Goal: Task Accomplishment & Management: Use online tool/utility

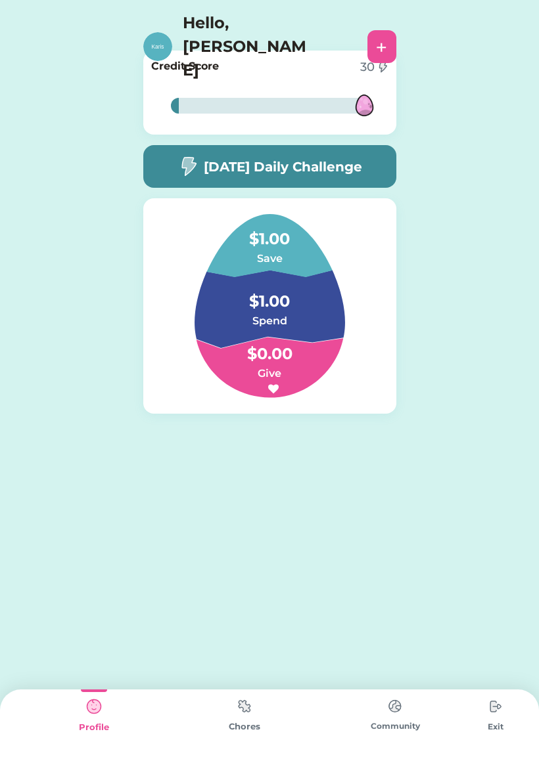
click at [369, 163] on div "[DATE] Daily Challenge" at bounding box center [269, 166] width 253 height 43
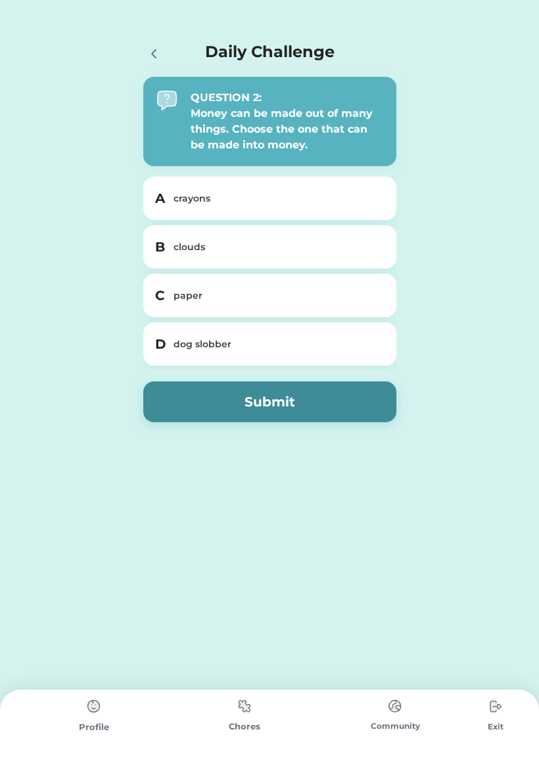
click at [349, 295] on div "paper" at bounding box center [277, 296] width 208 height 14
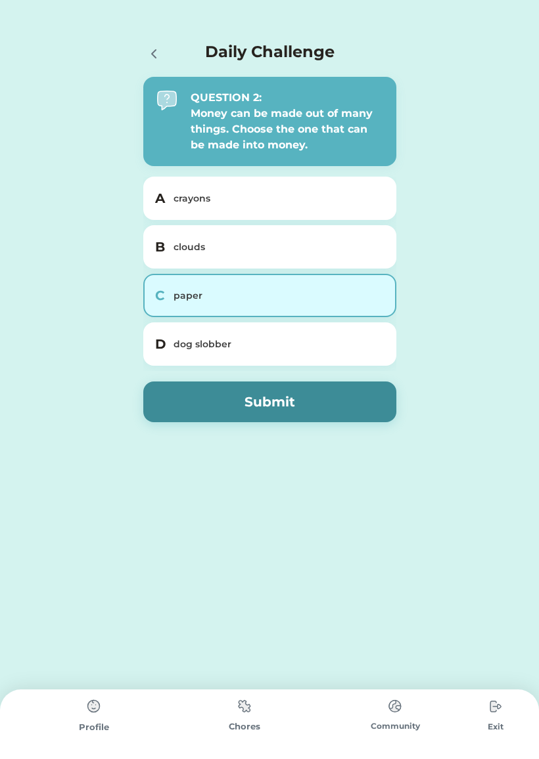
click at [367, 406] on button "Submit" at bounding box center [269, 402] width 253 height 41
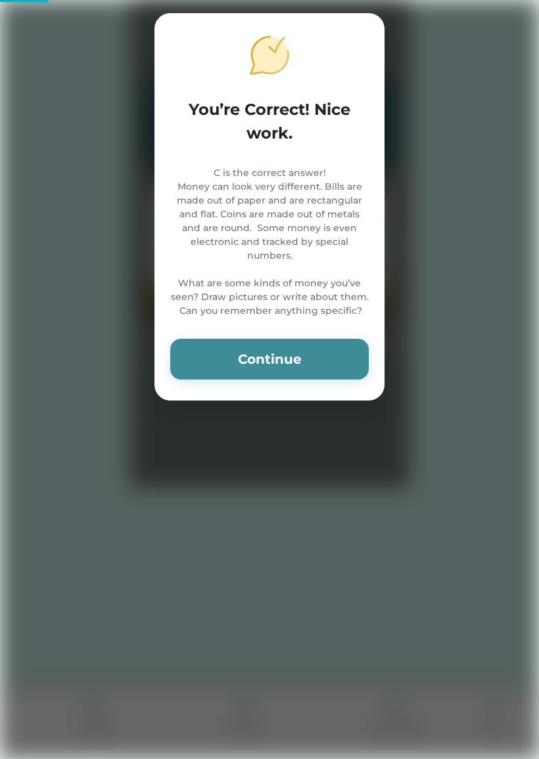
click at [211, 345] on button "Continue" at bounding box center [269, 359] width 198 height 41
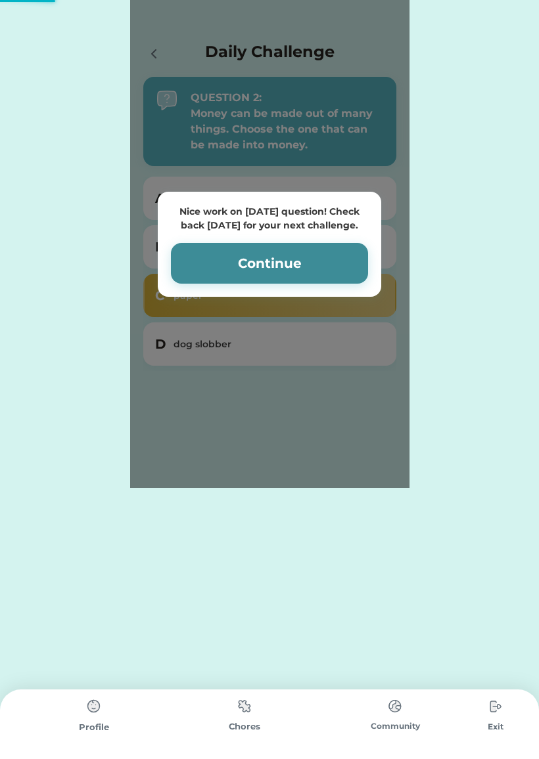
click at [321, 259] on button "Continue" at bounding box center [269, 263] width 197 height 41
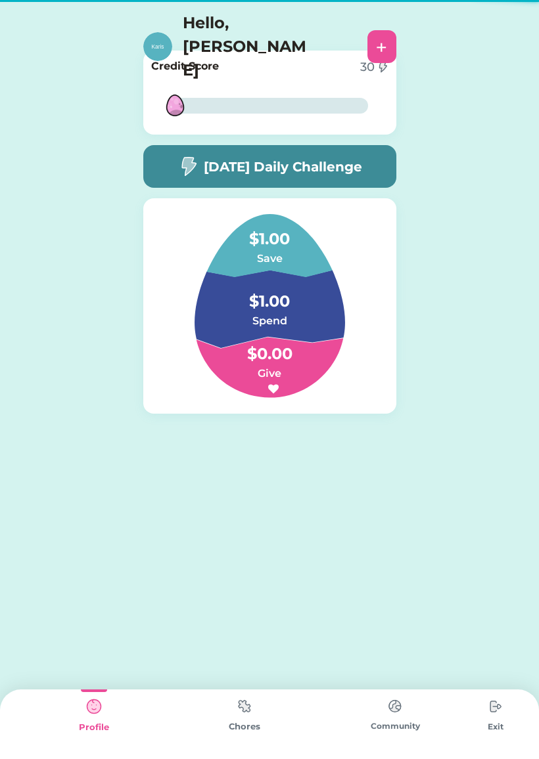
click at [252, 711] on img at bounding box center [244, 707] width 26 height 26
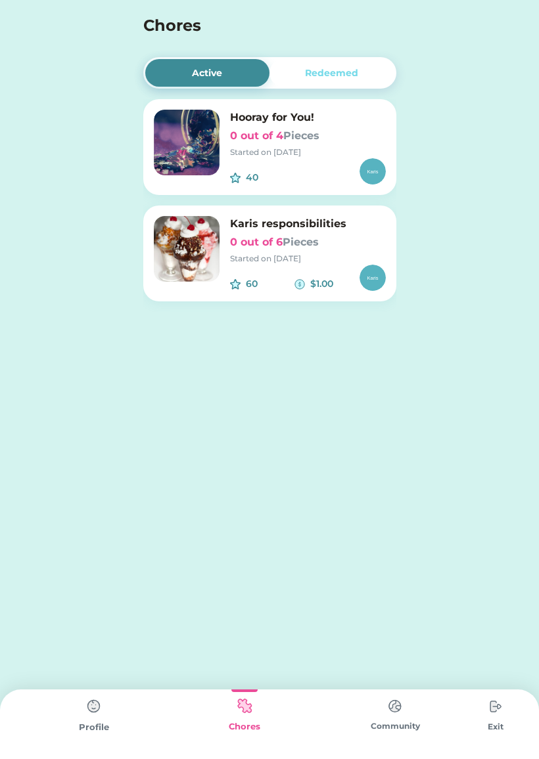
click at [307, 142] on font "Pieces" at bounding box center [301, 135] width 36 height 12
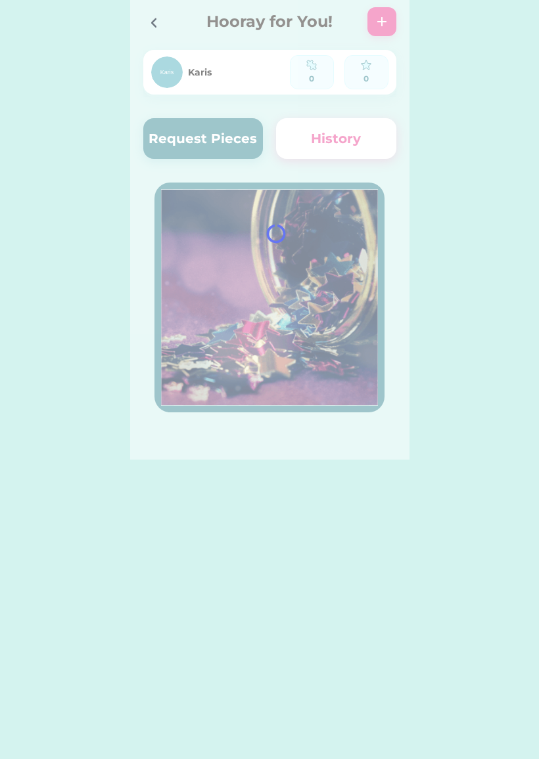
click at [164, 17] on div at bounding box center [157, 22] width 29 height 29
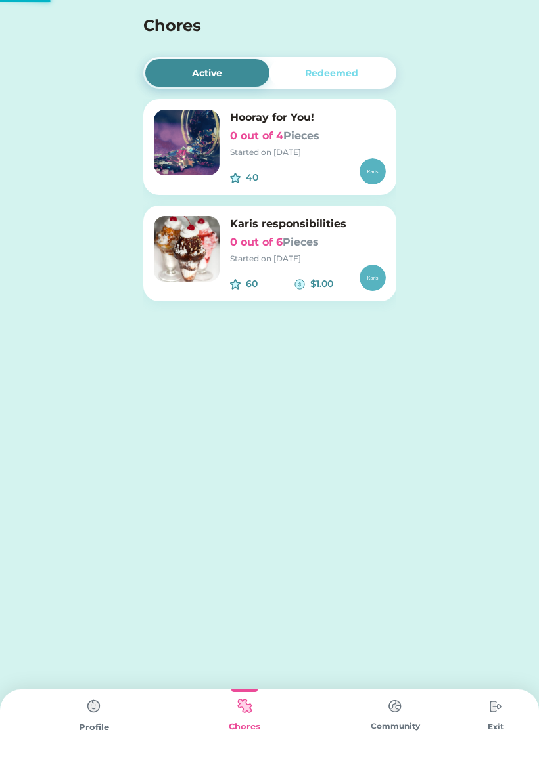
click at [159, 30] on h4 "Chores" at bounding box center [251, 26] width 217 height 24
click at [157, 24] on h4 "Chores" at bounding box center [251, 26] width 217 height 24
click at [289, 269] on div "60 $1.00" at bounding box center [308, 278] width 156 height 26
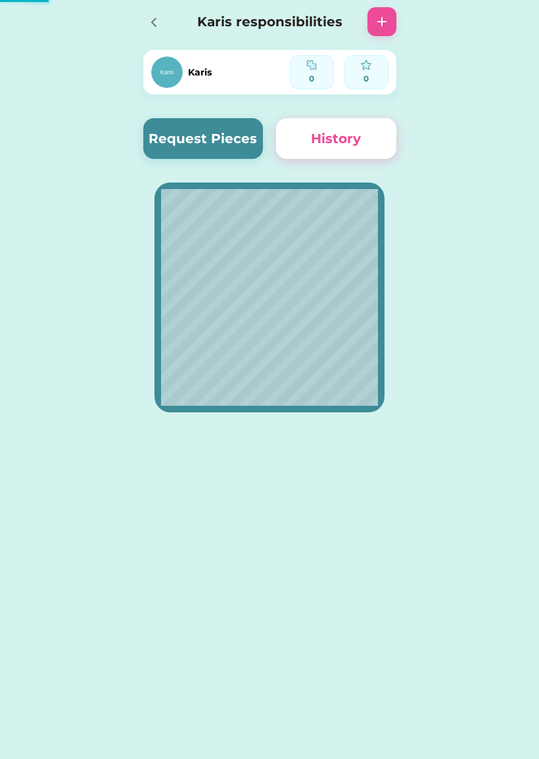
click at [245, 141] on button "Request Pieces" at bounding box center [203, 138] width 120 height 41
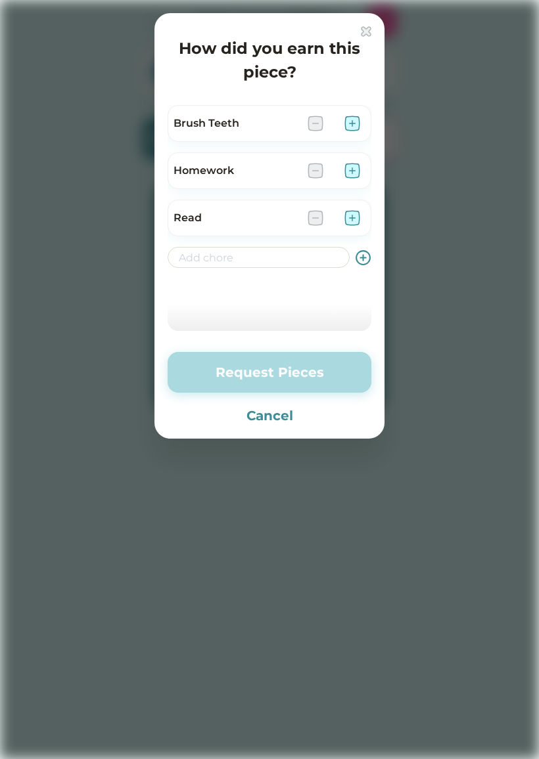
click at [369, 33] on img at bounding box center [366, 31] width 11 height 11
